Goal: Task Accomplishment & Management: Manage account settings

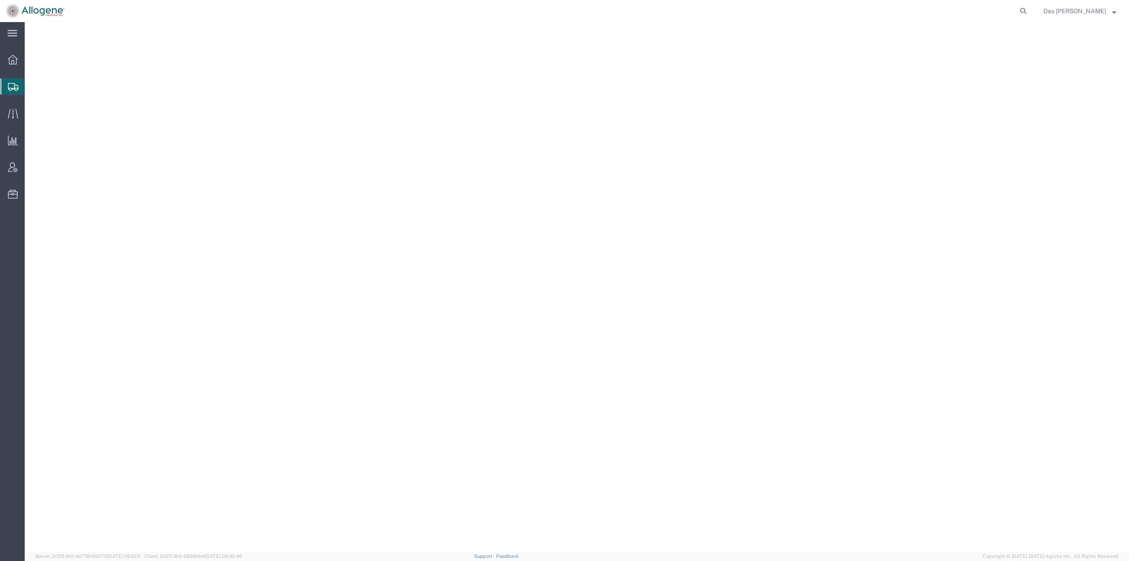
select select "CA"
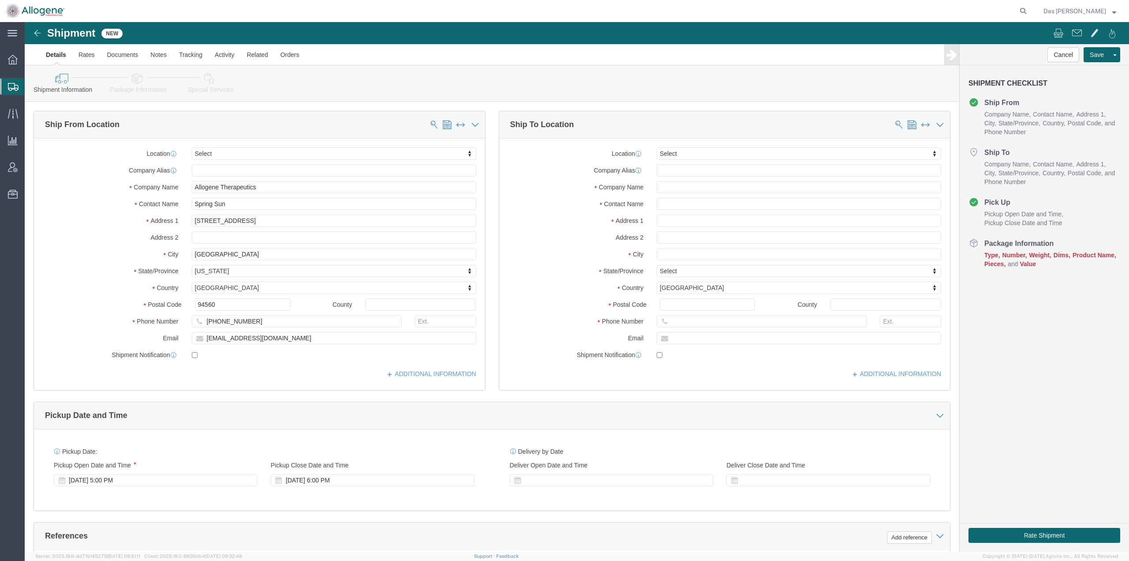
click at [31, 87] on span "Shipments" at bounding box center [27, 87] width 7 height 18
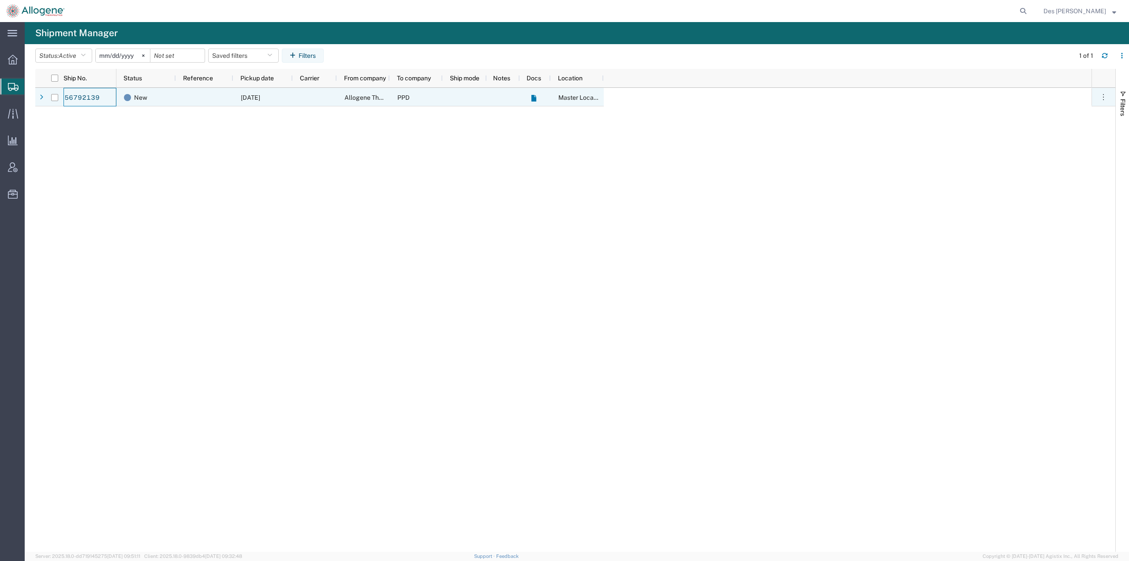
click at [100, 95] on div "56792139" at bounding box center [90, 97] width 53 height 19
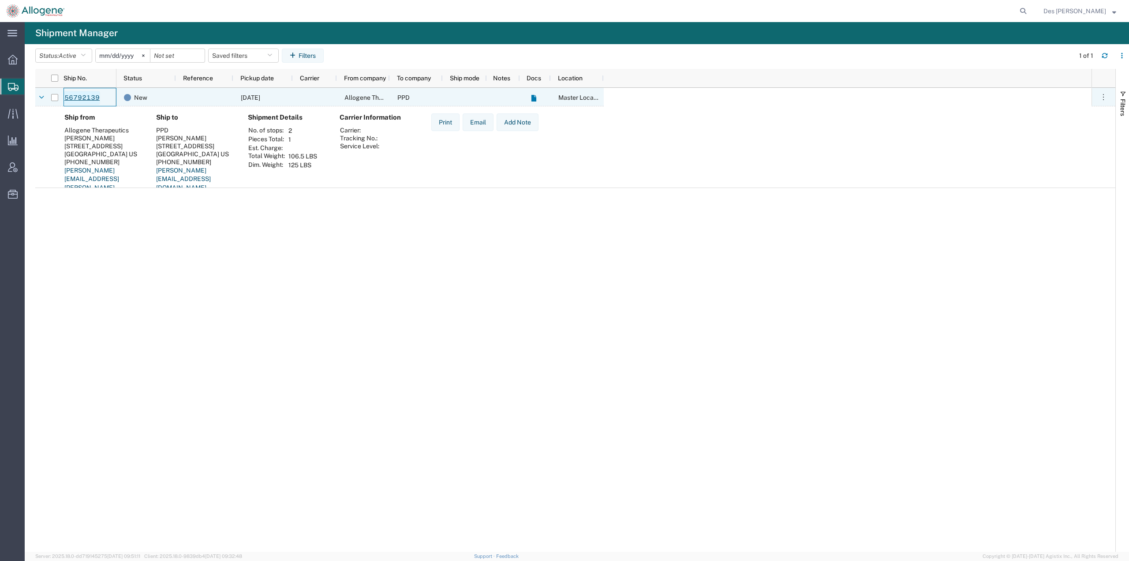
click at [82, 96] on link "56792139" at bounding box center [82, 98] width 36 height 14
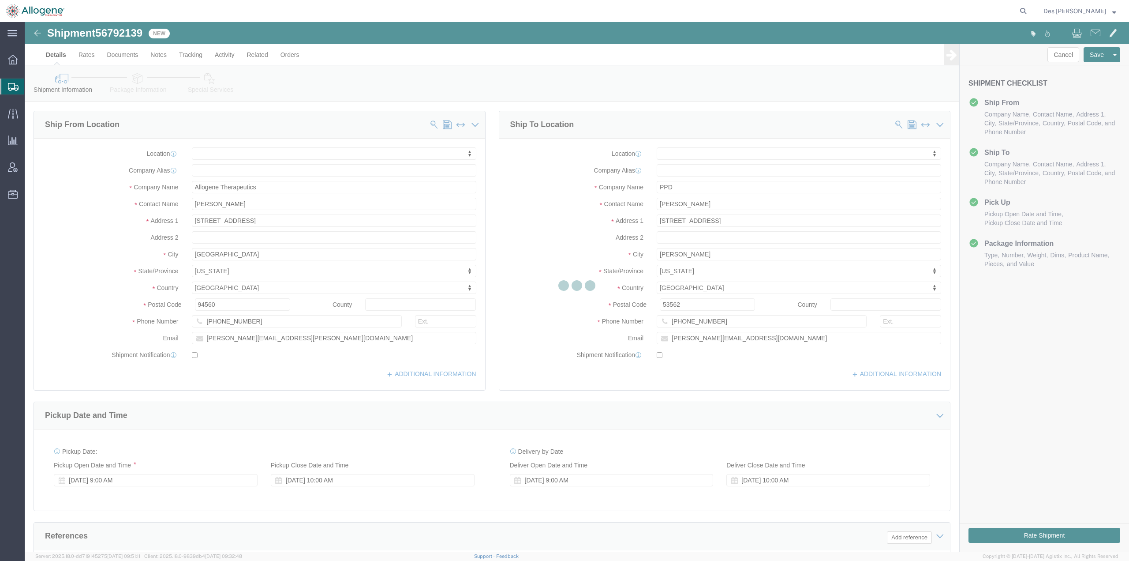
select select
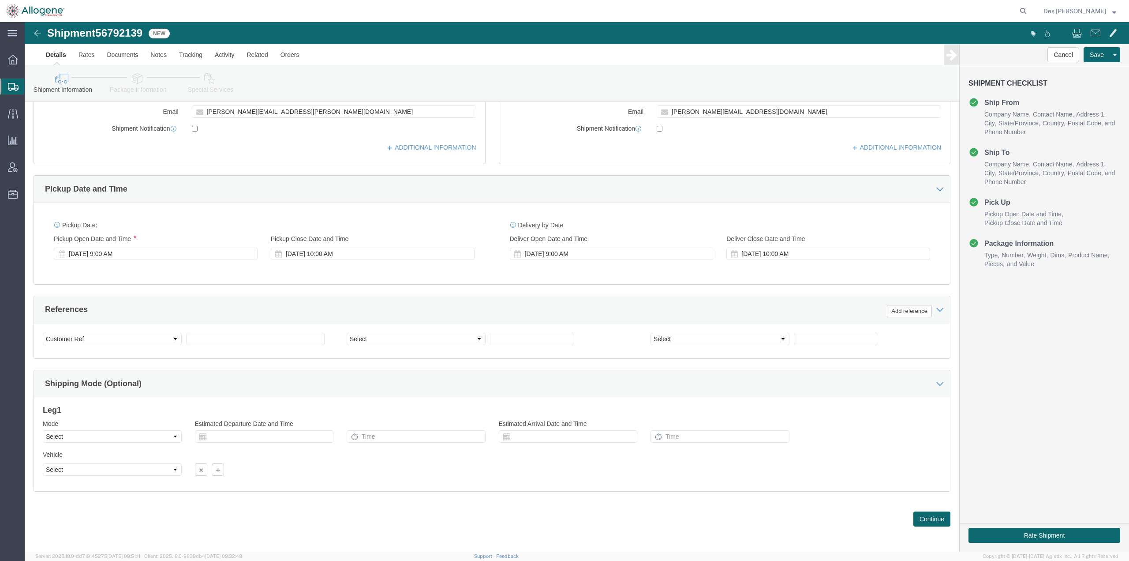
scroll to position [228, 0]
click button "Continue"
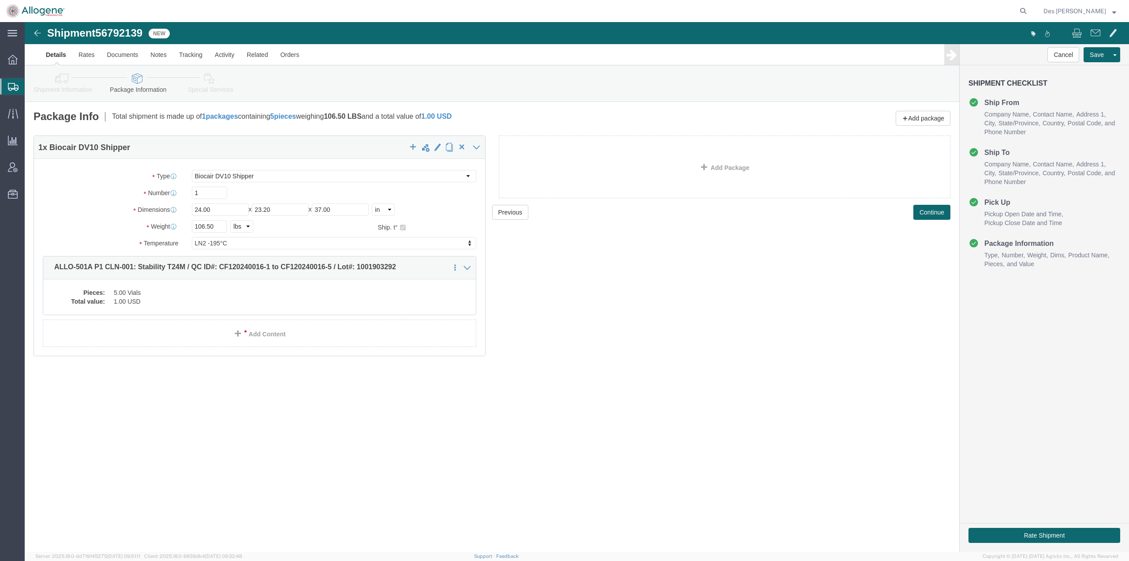
click link "Details"
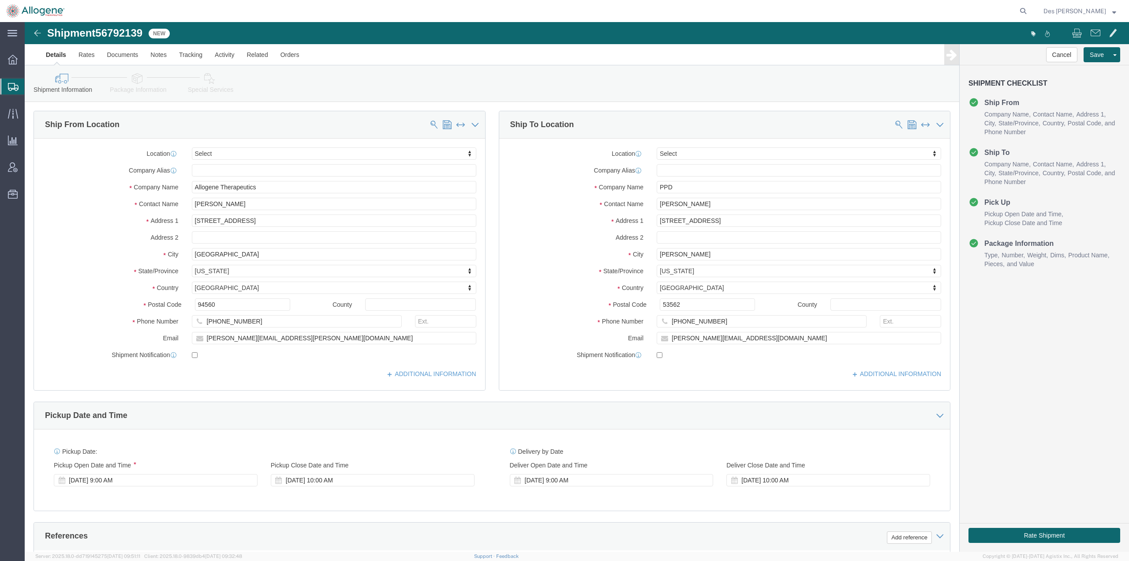
scroll to position [228, 0]
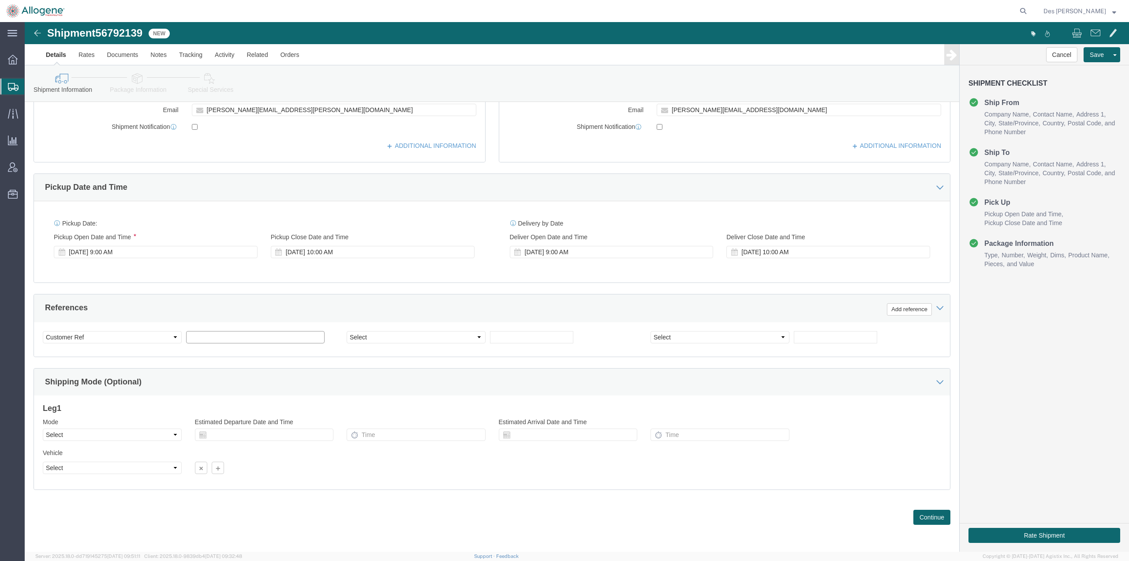
drag, startPoint x: 168, startPoint y: 314, endPoint x: 202, endPoint y: 321, distance: 35.1
click input "text"
type input "ALLO-501A"
click select "Select Account Type Activity ID Airline Appointment Number ASN Batch Request # …"
select select "PURCHORD"
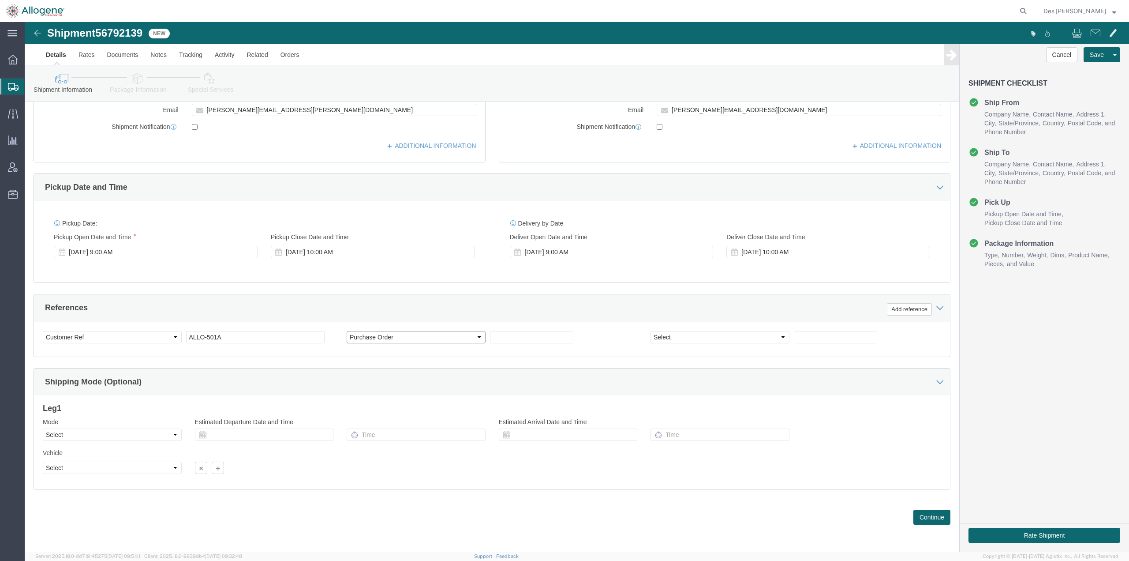
click select "Select Account Type Activity ID Airline Appointment Number ASN Batch Request # …"
click input "text"
type input "2952"
click button "Continue"
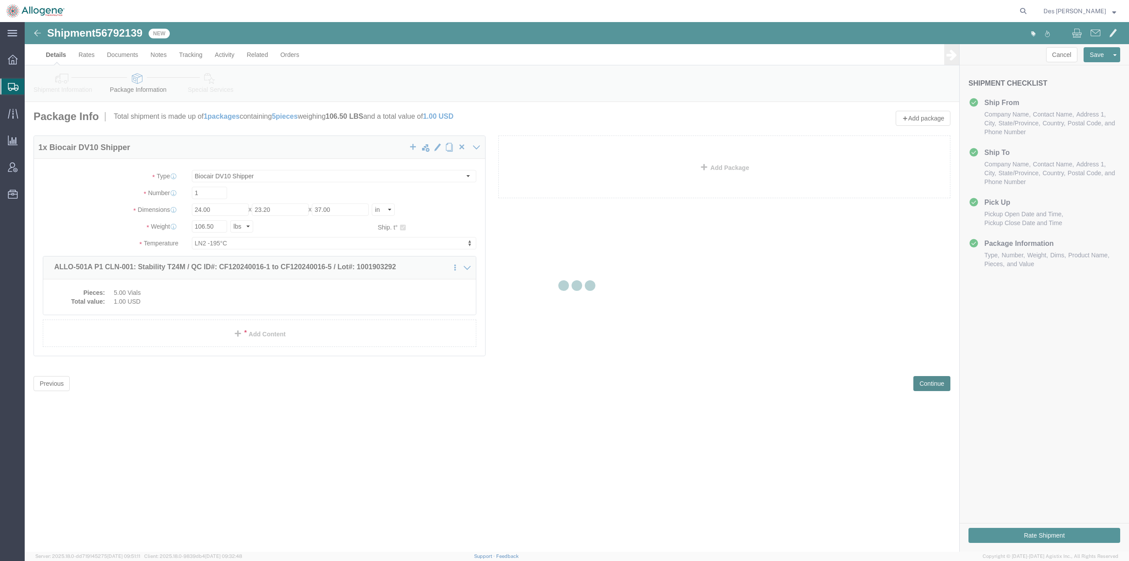
scroll to position [0, 0]
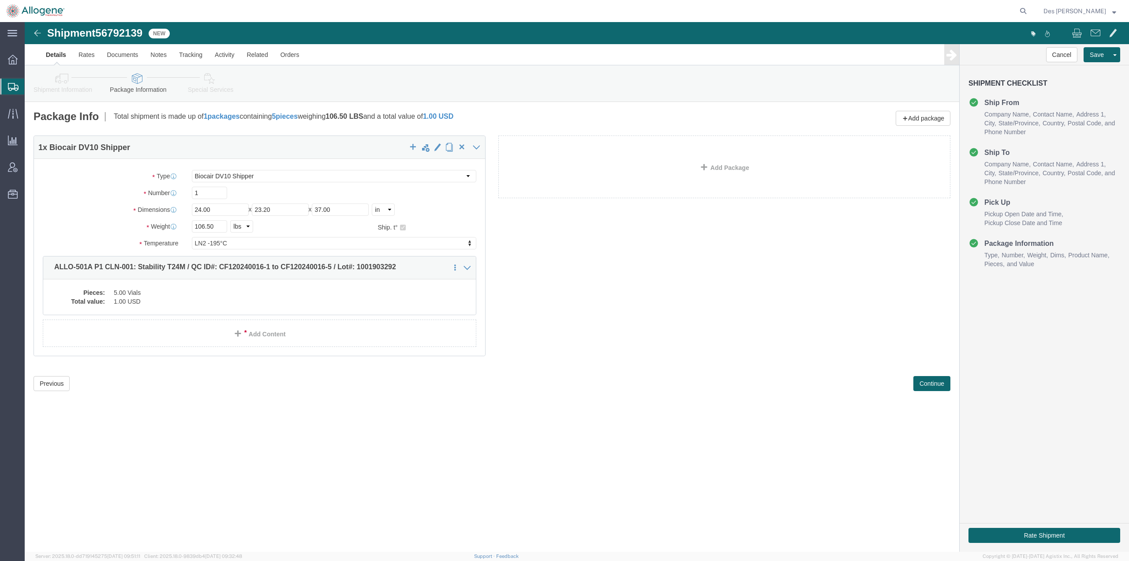
click div "Shipment 56792139 New Details Rates Documents Notes Tracking Activity Related O…"
click button "Continue"
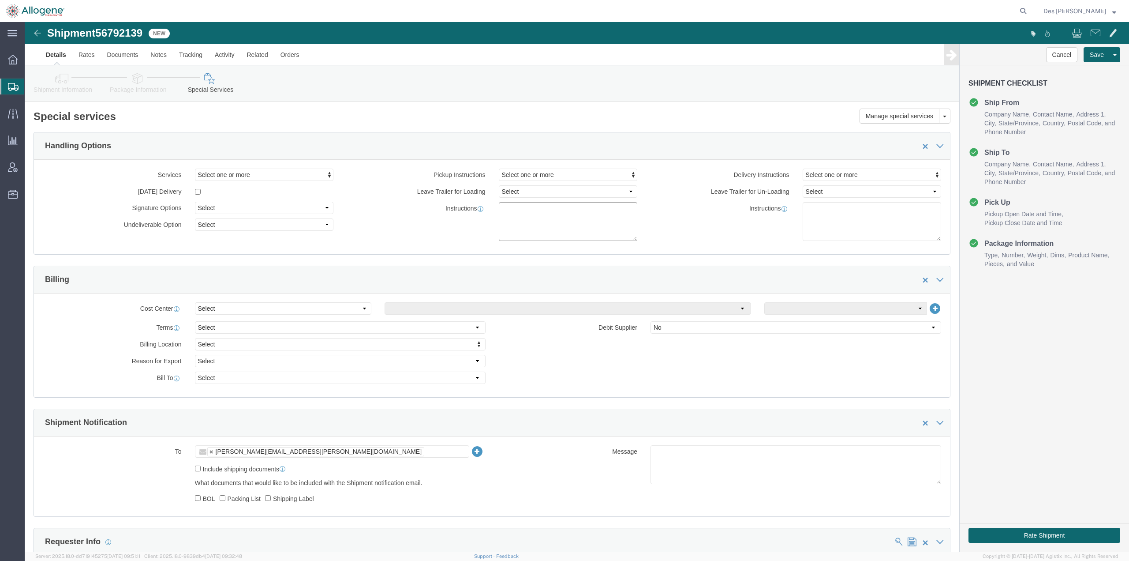
click textarea
type textarea "Please provide a DV10 with live view link"
click div "Cost Center Select Buyer Cost Center Department Operations Number Order Number …"
click div "Billing Location Select Select My Profile Location Master Location [GEOGRAPHIC_…"
click button "Save"
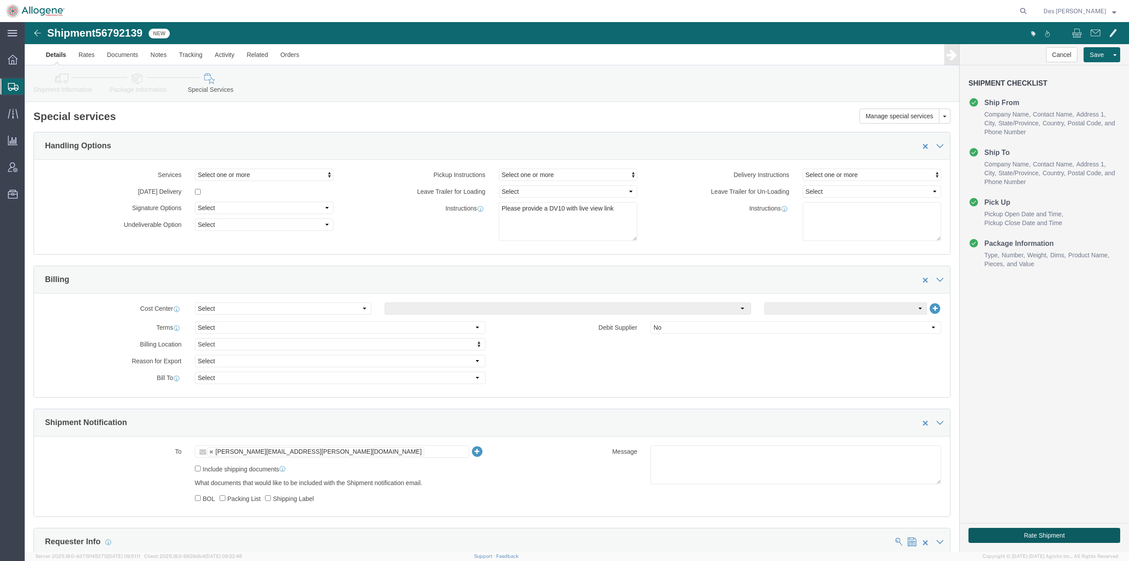
click button "Rate Shipment"
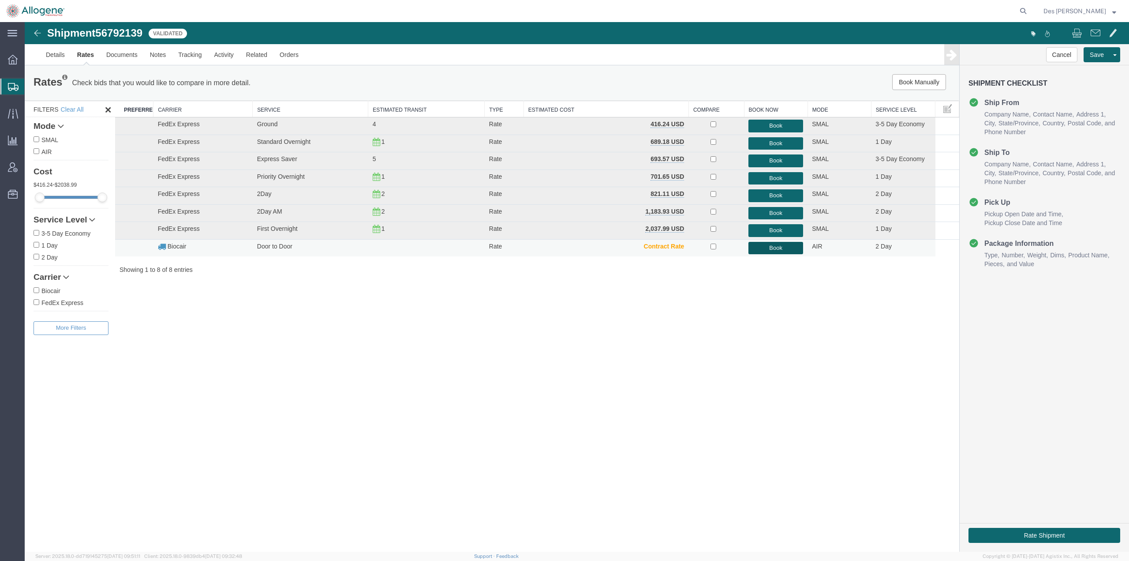
click at [778, 251] on button "Book" at bounding box center [775, 248] width 55 height 13
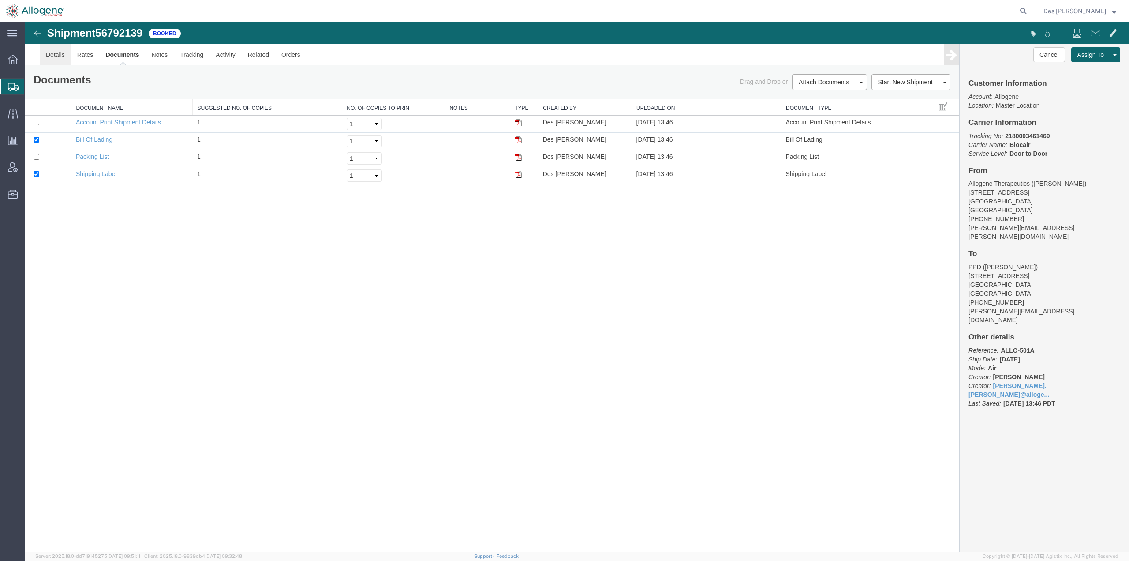
click at [56, 51] on link "Details" at bounding box center [55, 54] width 31 height 21
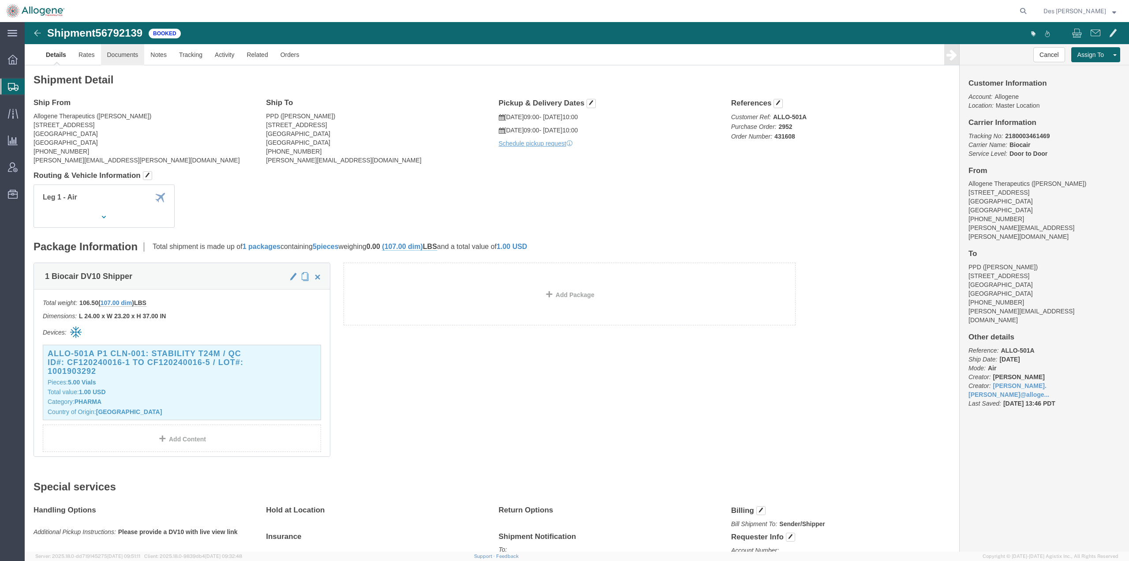
click link "Documents"
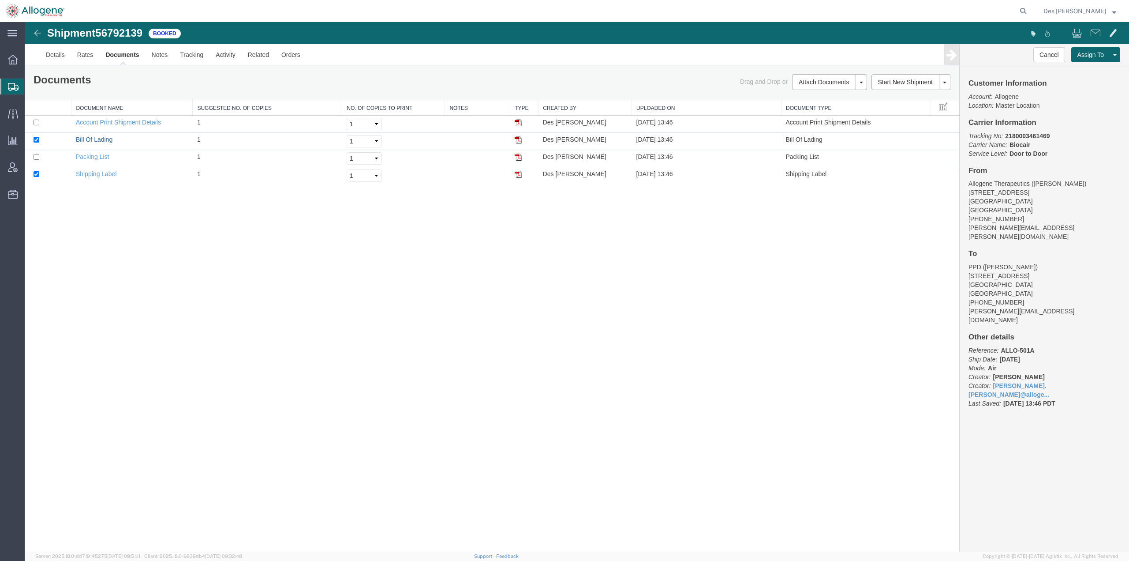
drag, startPoint x: 91, startPoint y: 141, endPoint x: 1019, endPoint y: 54, distance: 932.5
click at [91, 141] on link "Bill Of Lading" at bounding box center [94, 139] width 37 height 7
click at [58, 53] on link "Details" at bounding box center [55, 54] width 31 height 21
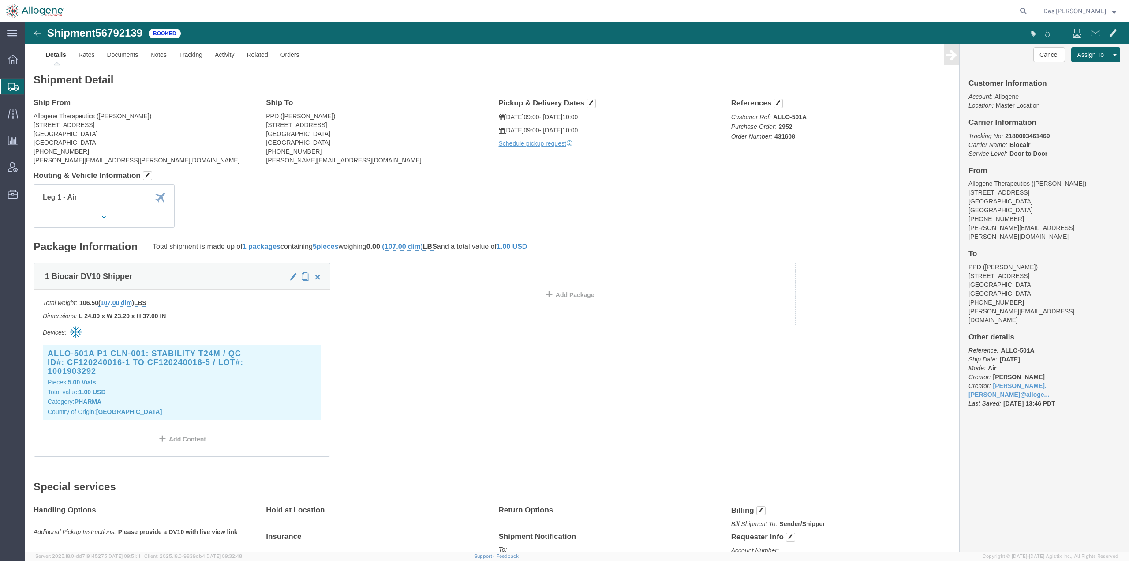
click at [31, 82] on span "Shipments" at bounding box center [27, 87] width 7 height 18
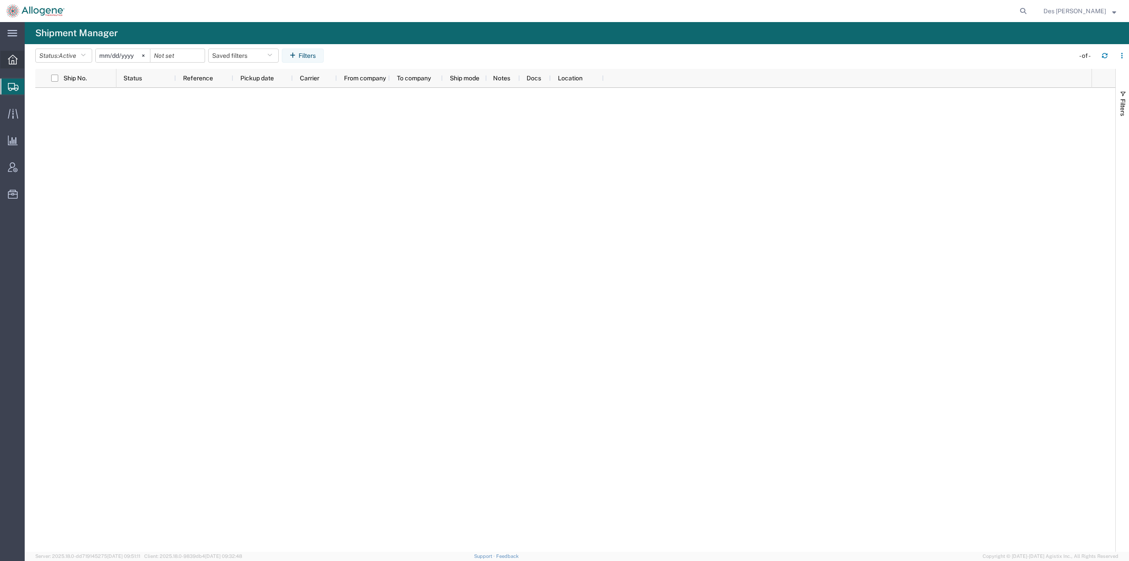
click at [10, 57] on icon at bounding box center [13, 60] width 10 height 10
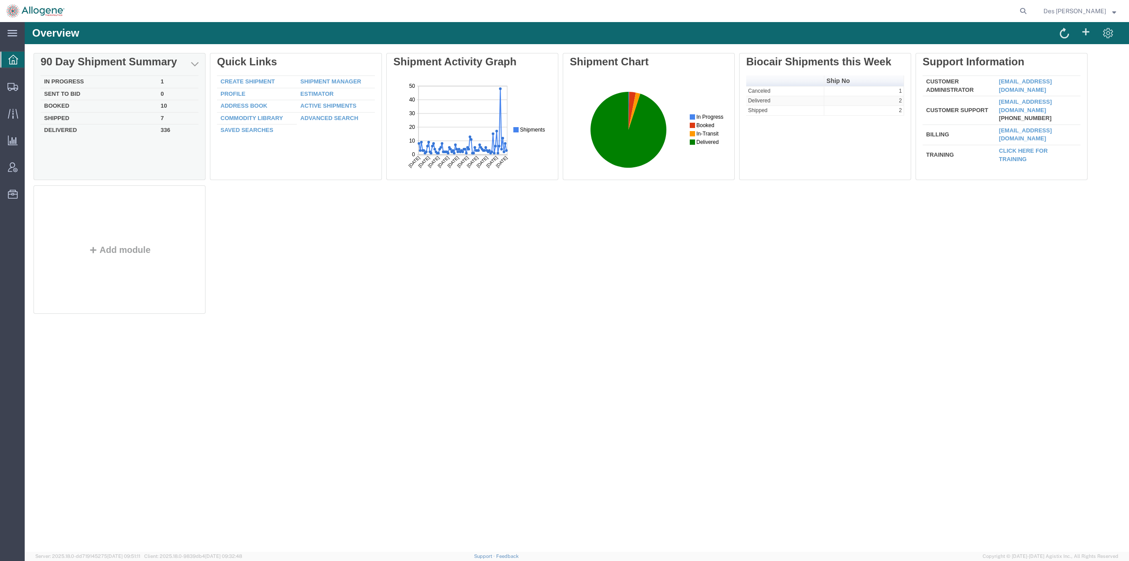
click at [63, 79] on td "In Progress" at bounding box center [99, 82] width 116 height 12
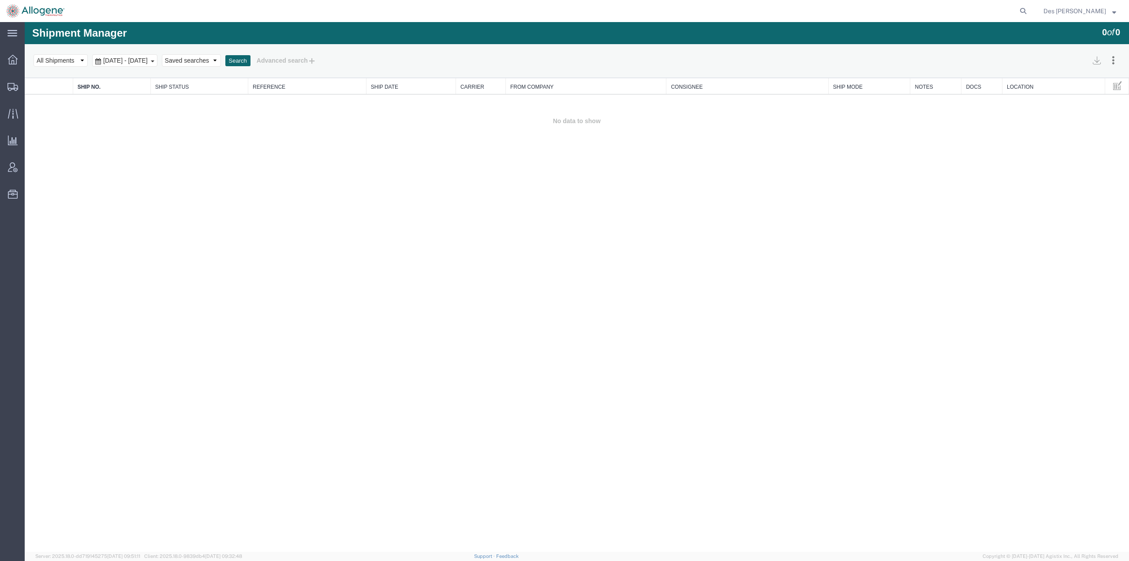
click at [150, 64] on span "[DATE] - [DATE]" at bounding box center [125, 60] width 49 height 7
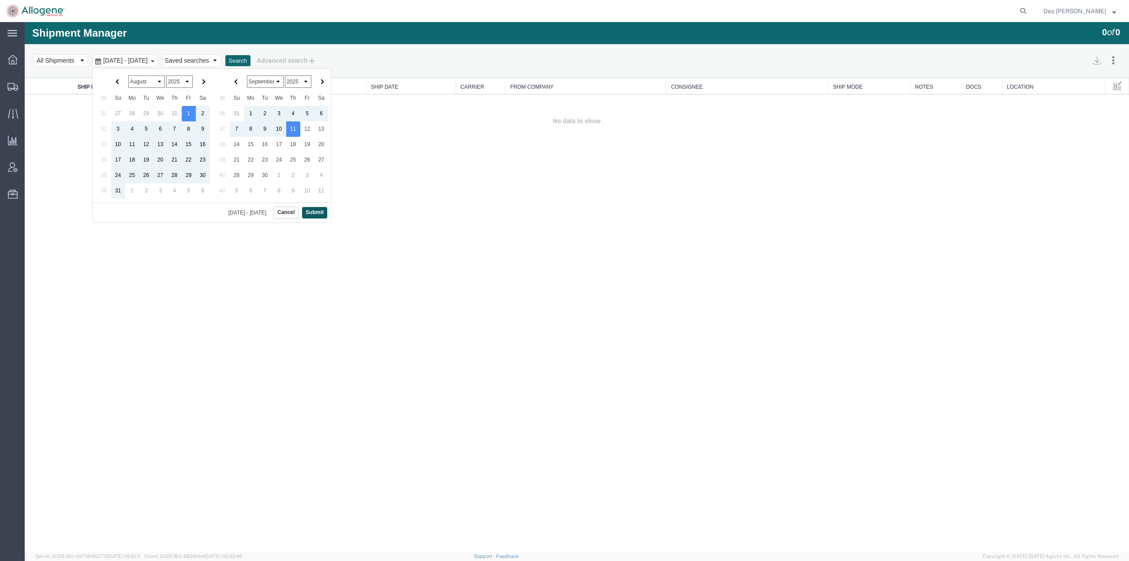
click at [312, 210] on button "Submit" at bounding box center [314, 212] width 25 height 11
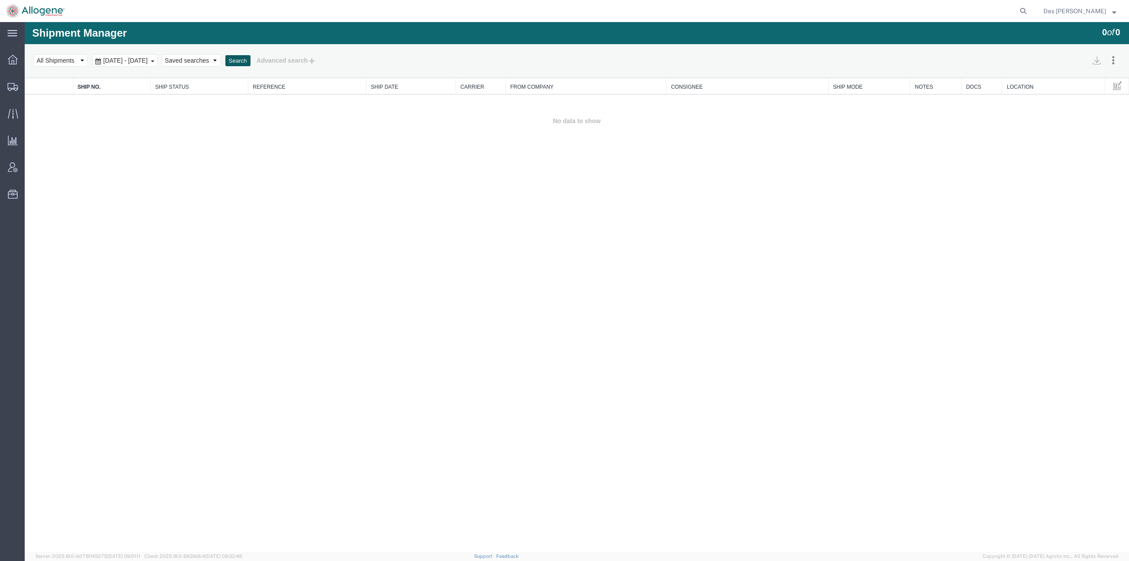
click at [251, 56] on button "Search" at bounding box center [237, 60] width 25 height 11
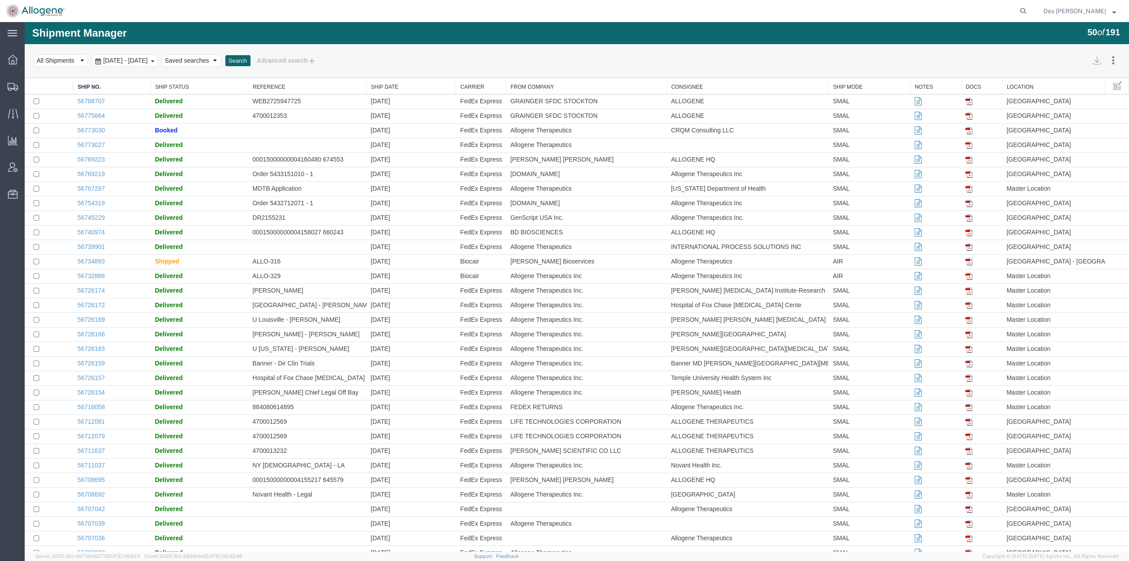
click at [483, 87] on link "Carrier" at bounding box center [480, 86] width 41 height 7
